Goal: Task Accomplishment & Management: Use online tool/utility

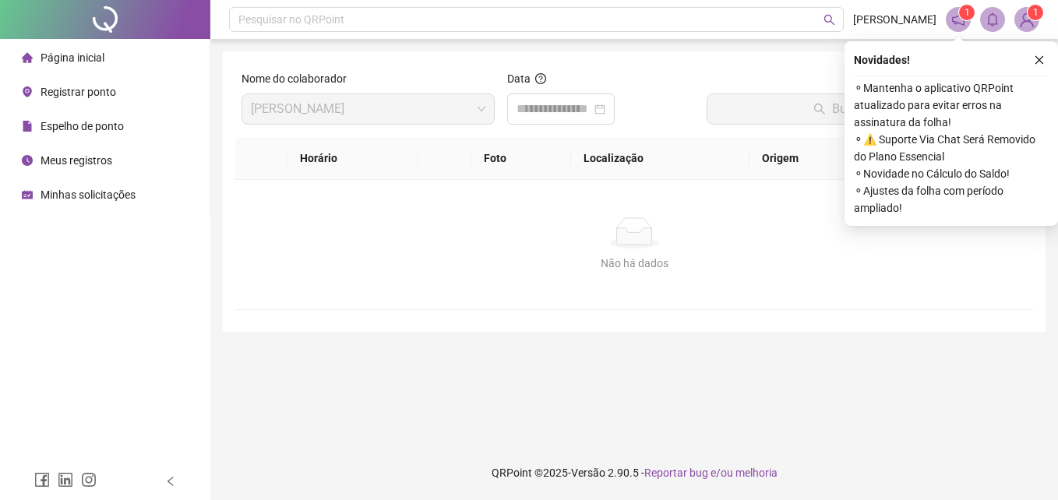
click at [84, 86] on span "Registrar ponto" at bounding box center [79, 92] width 76 height 12
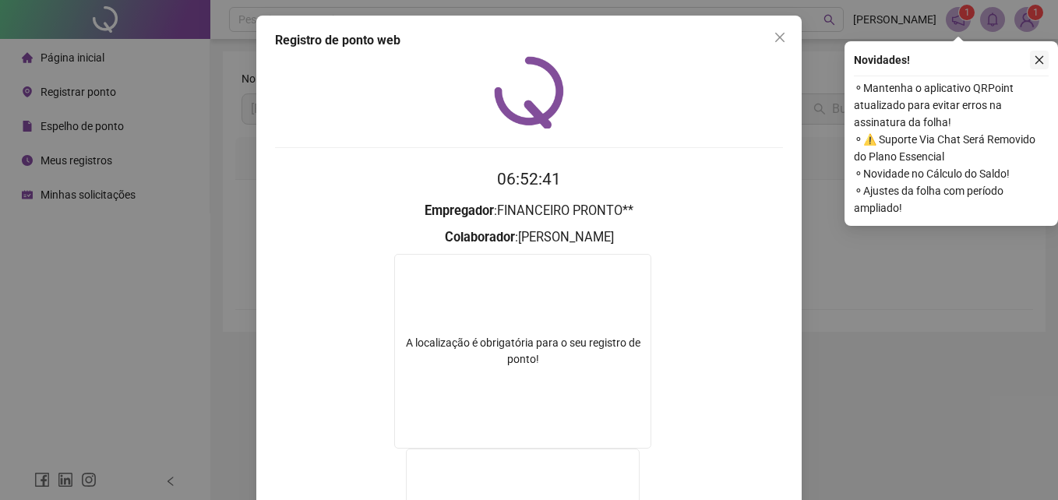
click at [1036, 55] on icon "close" at bounding box center [1039, 60] width 11 height 11
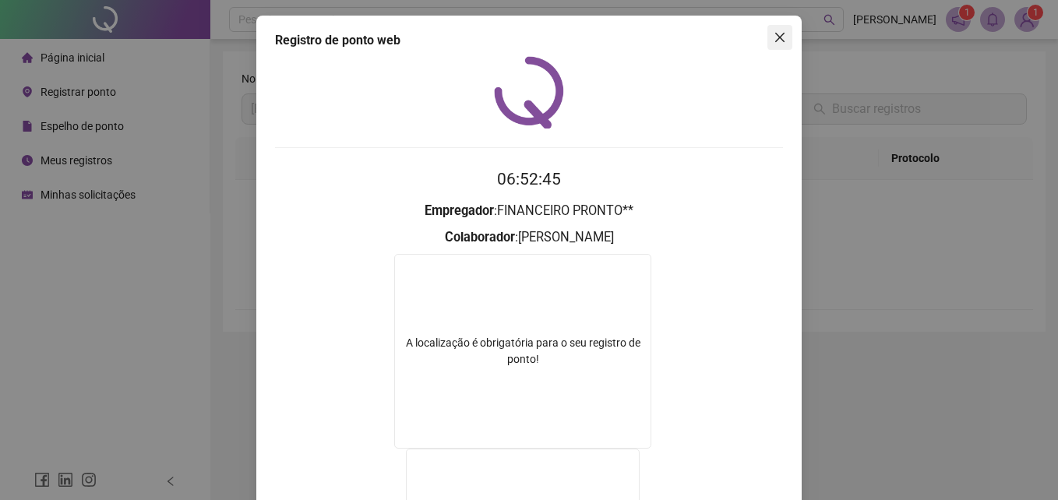
click at [760, 40] on div "Registro de ponto web" at bounding box center [529, 40] width 508 height 19
click at [774, 37] on icon "close" at bounding box center [780, 37] width 12 height 12
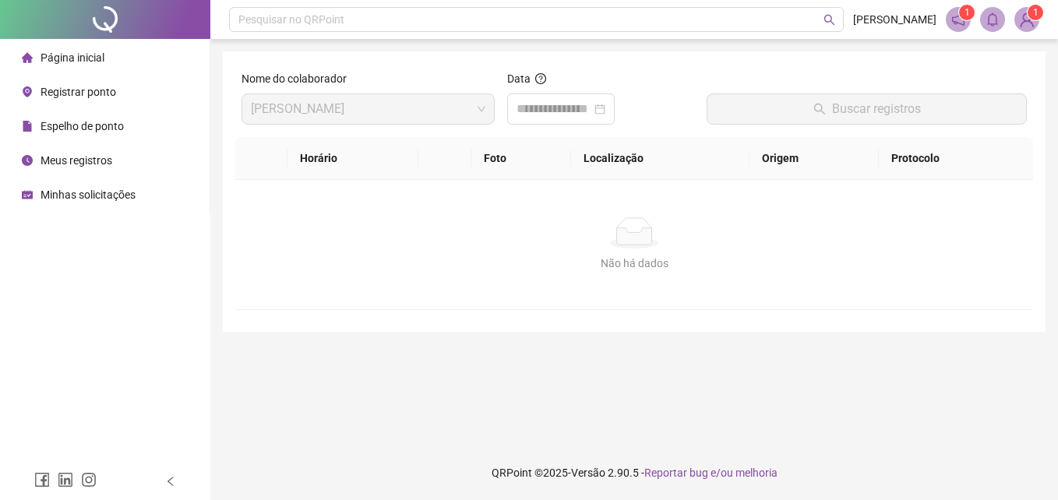
click at [102, 89] on span "Registrar ponto" at bounding box center [79, 92] width 76 height 12
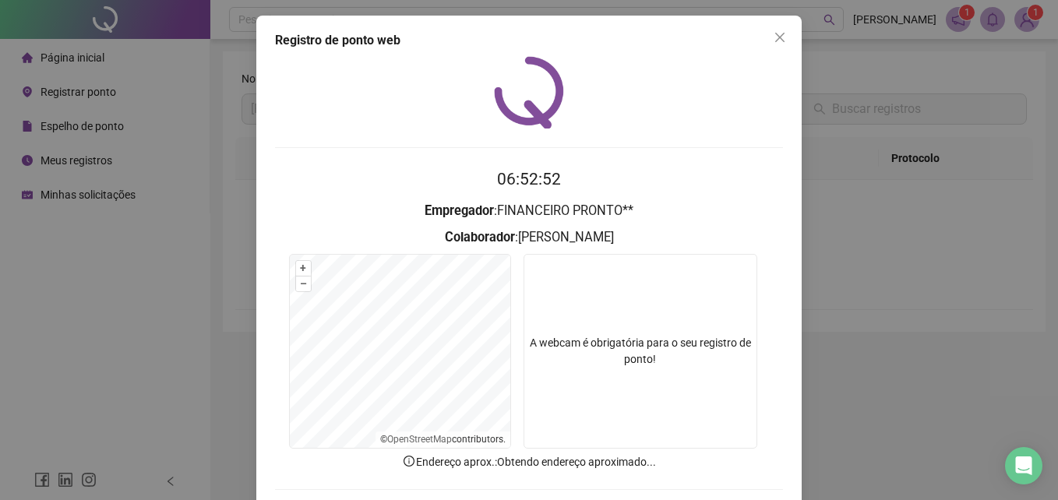
scroll to position [74, 0]
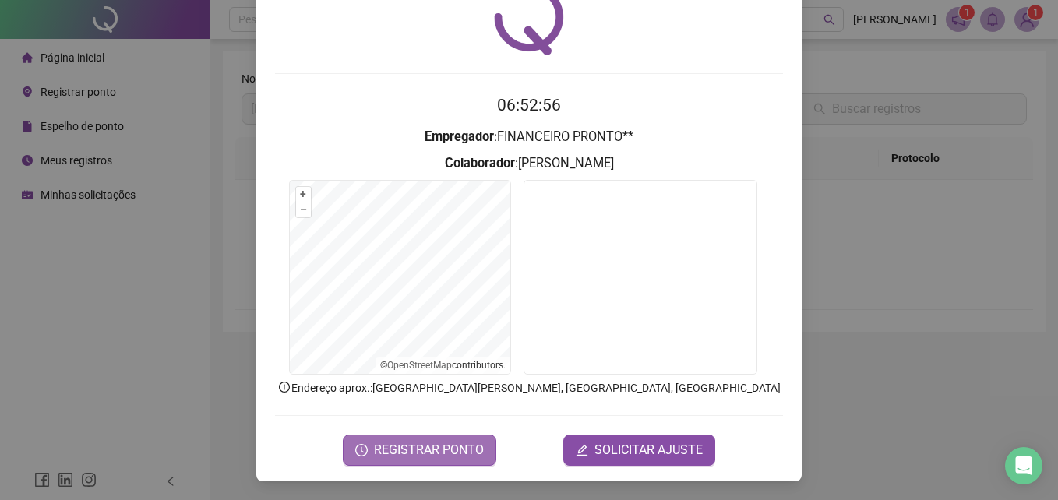
click at [422, 449] on span "REGISTRAR PONTO" at bounding box center [429, 450] width 110 height 19
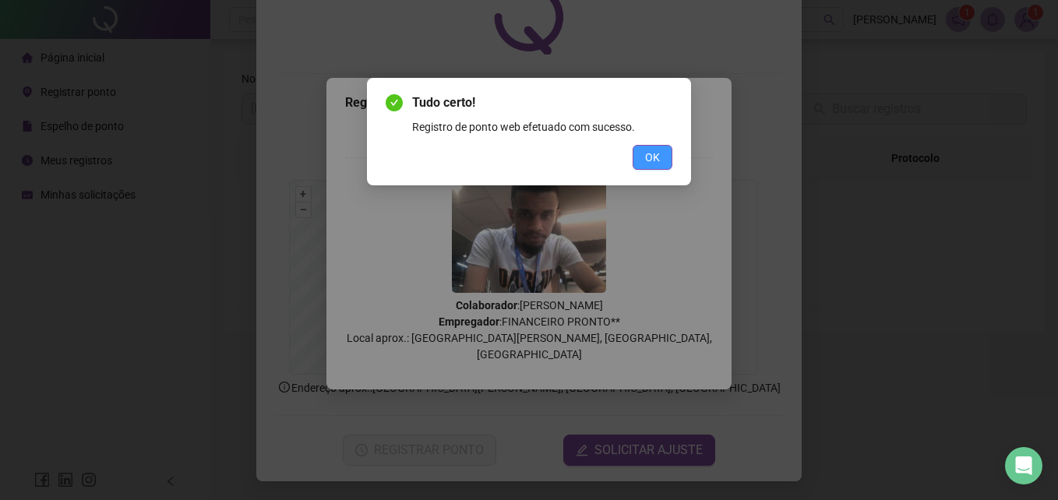
click at [650, 150] on span "OK" at bounding box center [652, 157] width 15 height 17
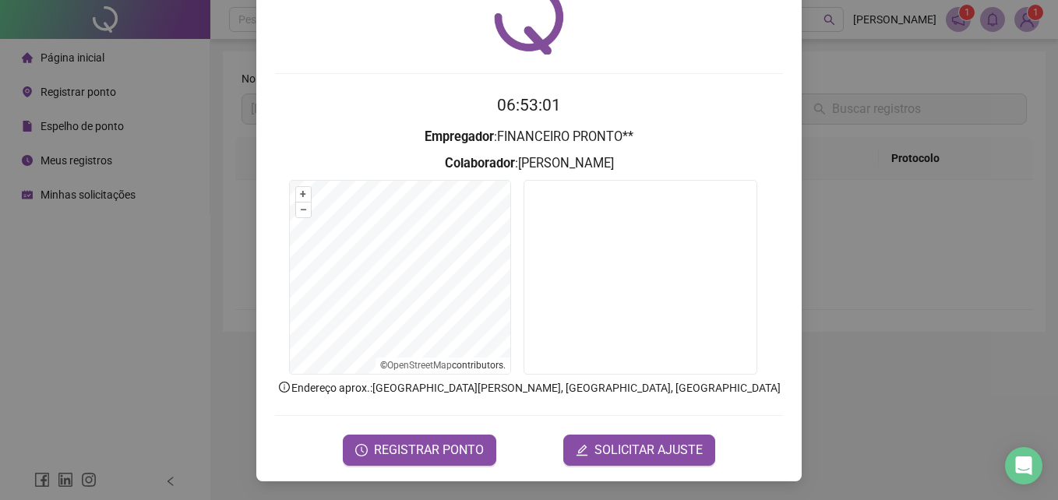
scroll to position [0, 0]
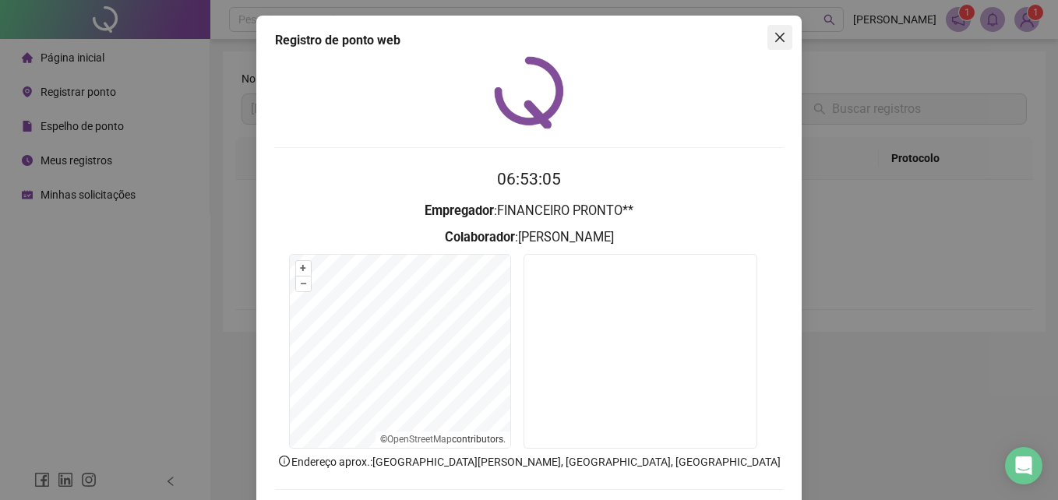
click at [774, 37] on icon "close" at bounding box center [780, 37] width 12 height 12
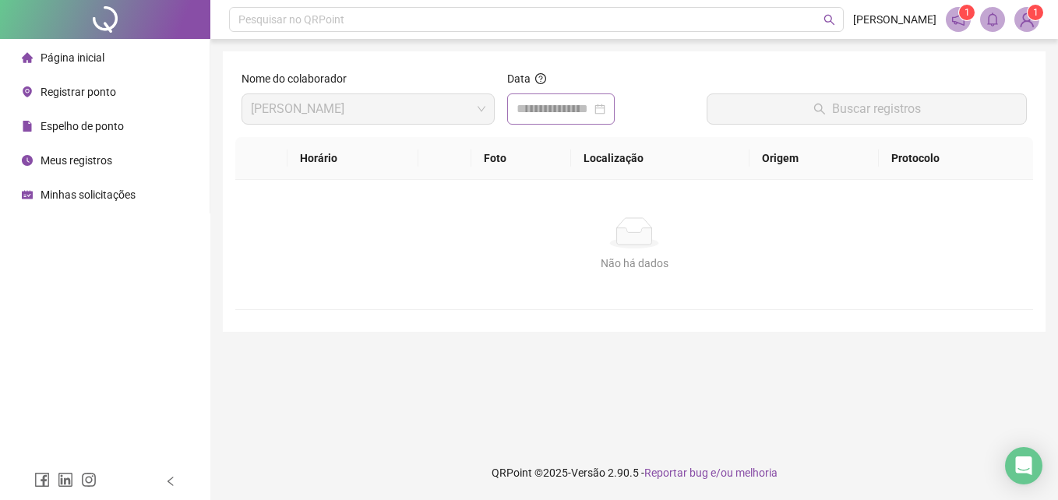
click at [605, 112] on div at bounding box center [560, 109] width 89 height 19
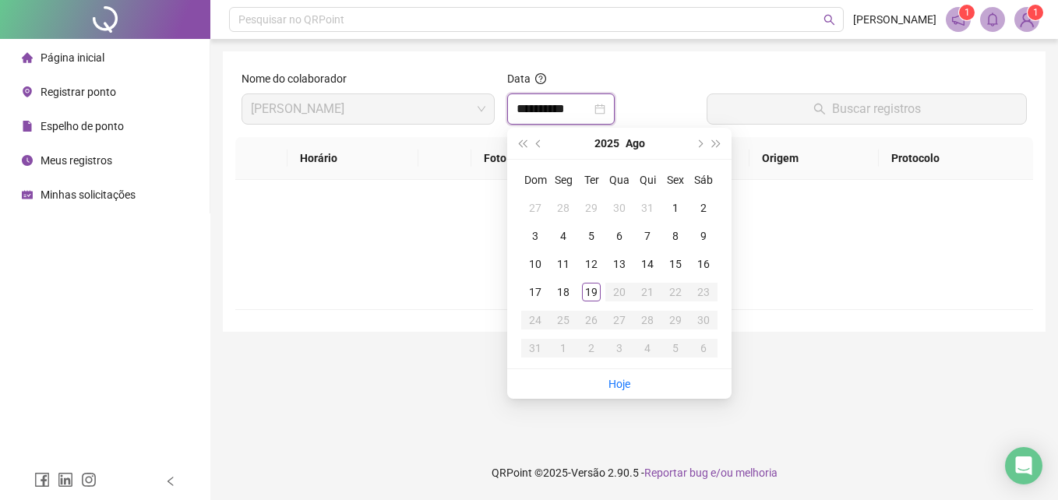
type input "**********"
click at [587, 292] on div "19" at bounding box center [591, 292] width 19 height 19
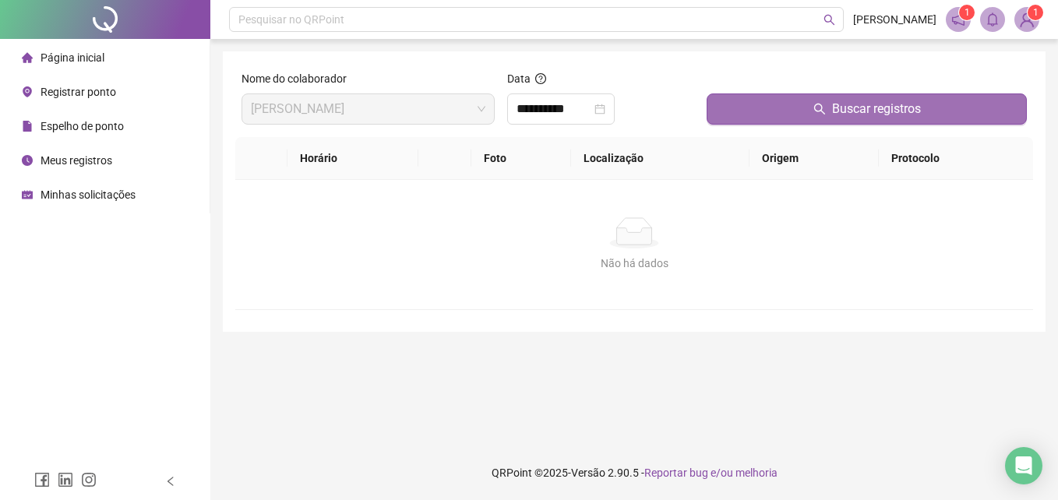
click at [780, 104] on button "Buscar registros" at bounding box center [867, 108] width 320 height 31
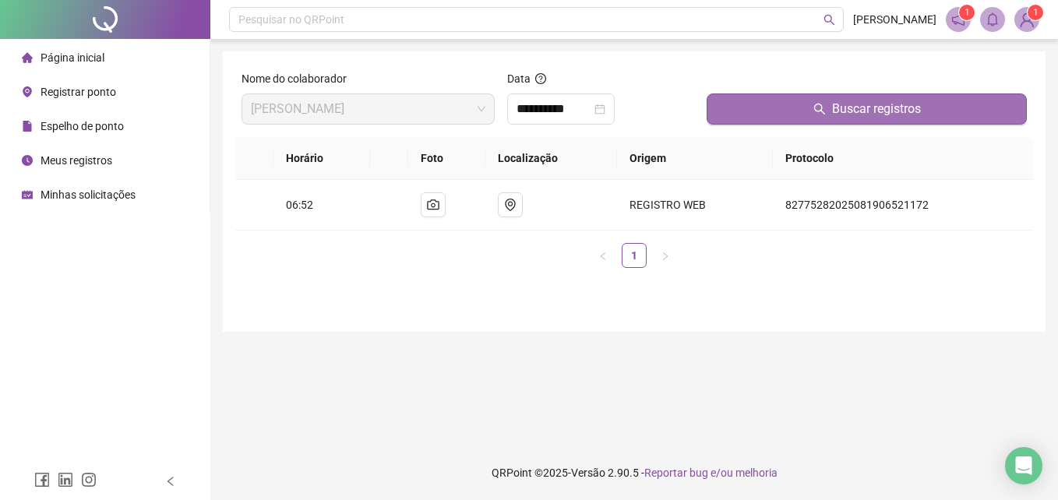
click at [780, 104] on button "Buscar registros" at bounding box center [867, 108] width 320 height 31
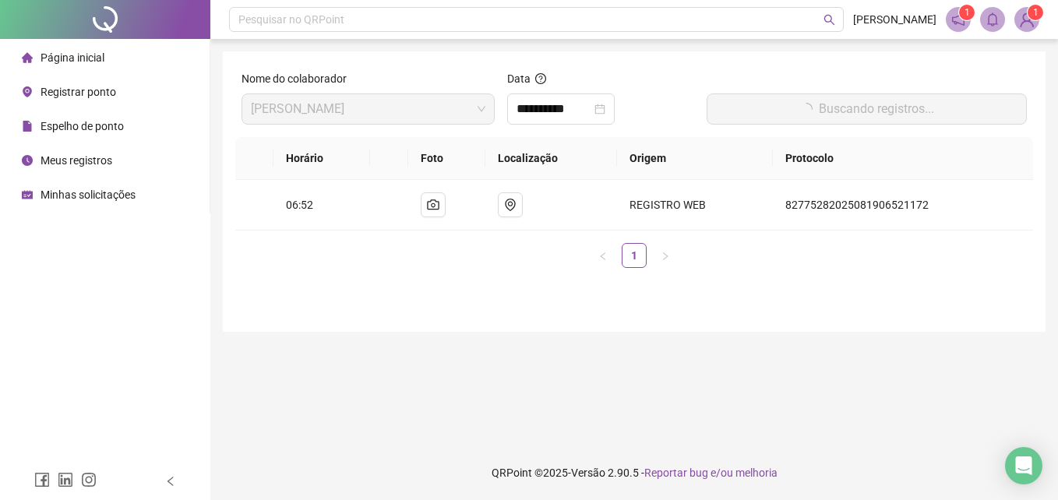
click at [780, 104] on button "Buscando registros..." at bounding box center [867, 108] width 320 height 31
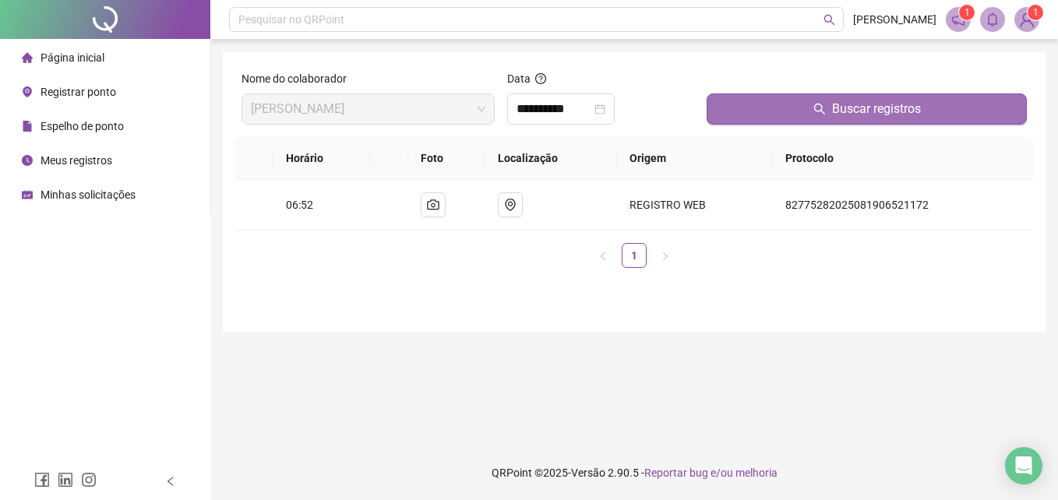
click at [780, 104] on button "Buscar registros" at bounding box center [867, 108] width 320 height 31
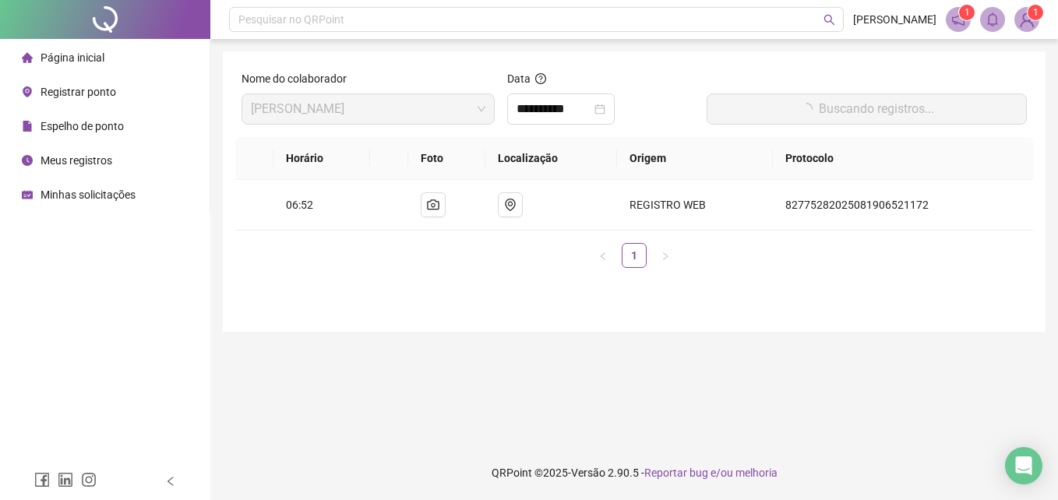
click at [780, 104] on button "Buscando registros..." at bounding box center [867, 108] width 320 height 31
